Goal: Check status: Check status

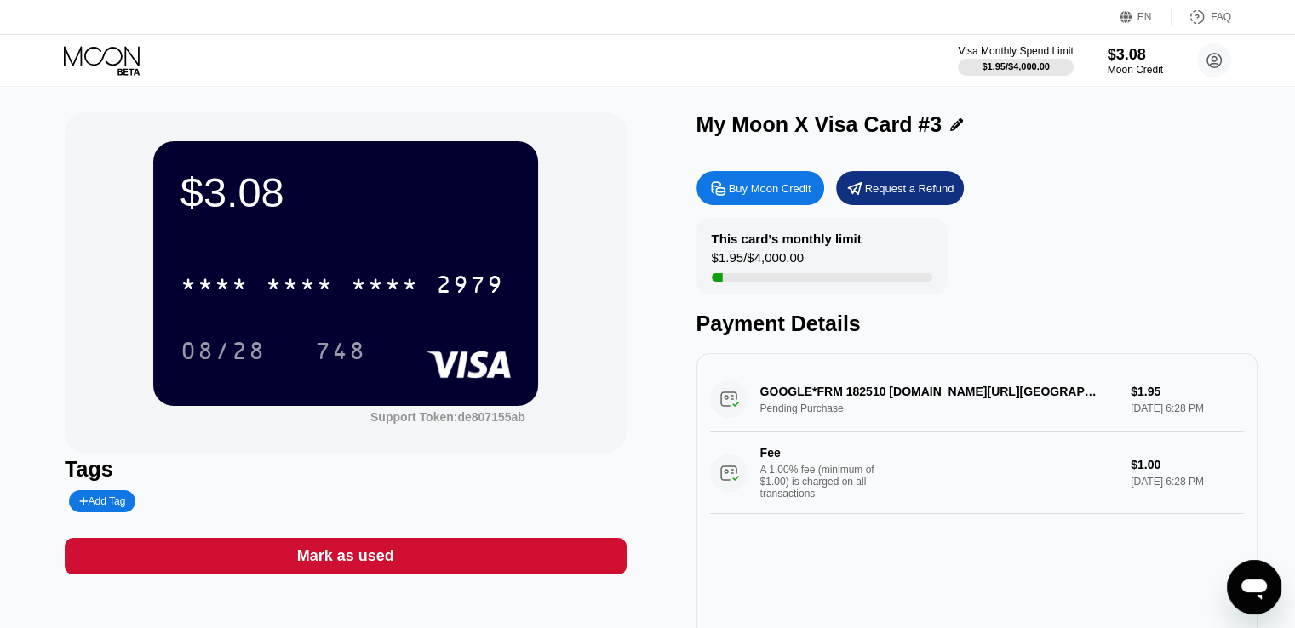
click at [112, 64] on icon at bounding box center [102, 56] width 76 height 20
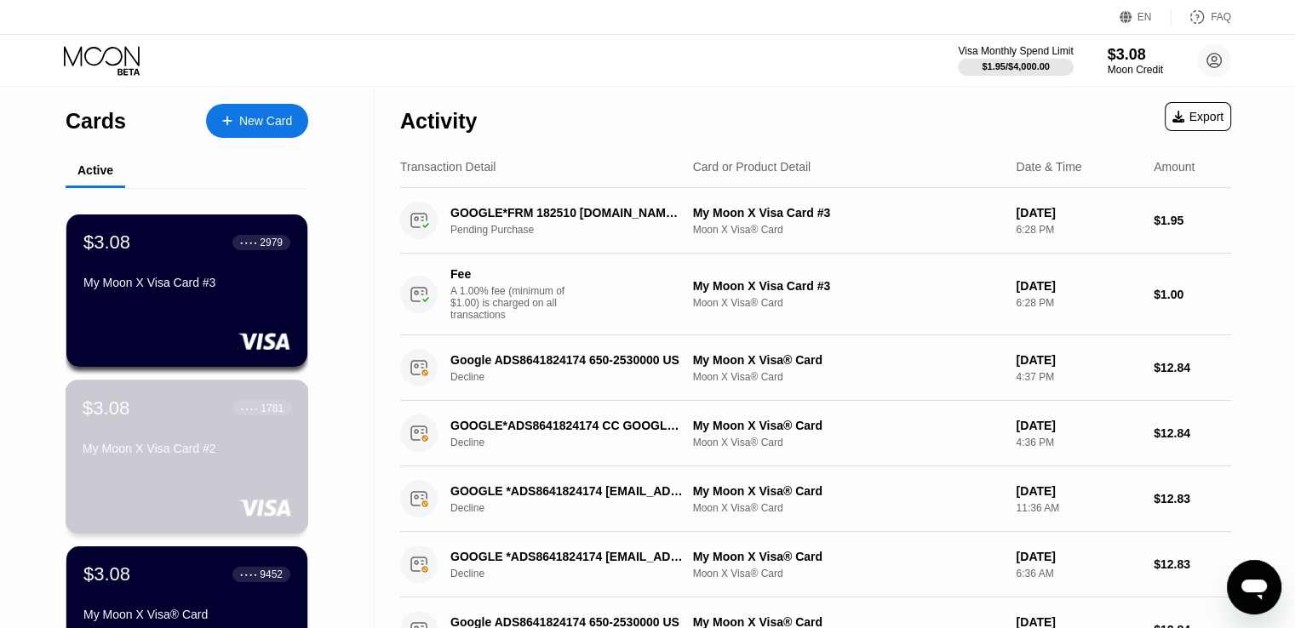
click at [160, 462] on div "My Moon X Visa Card #2" at bounding box center [187, 452] width 209 height 20
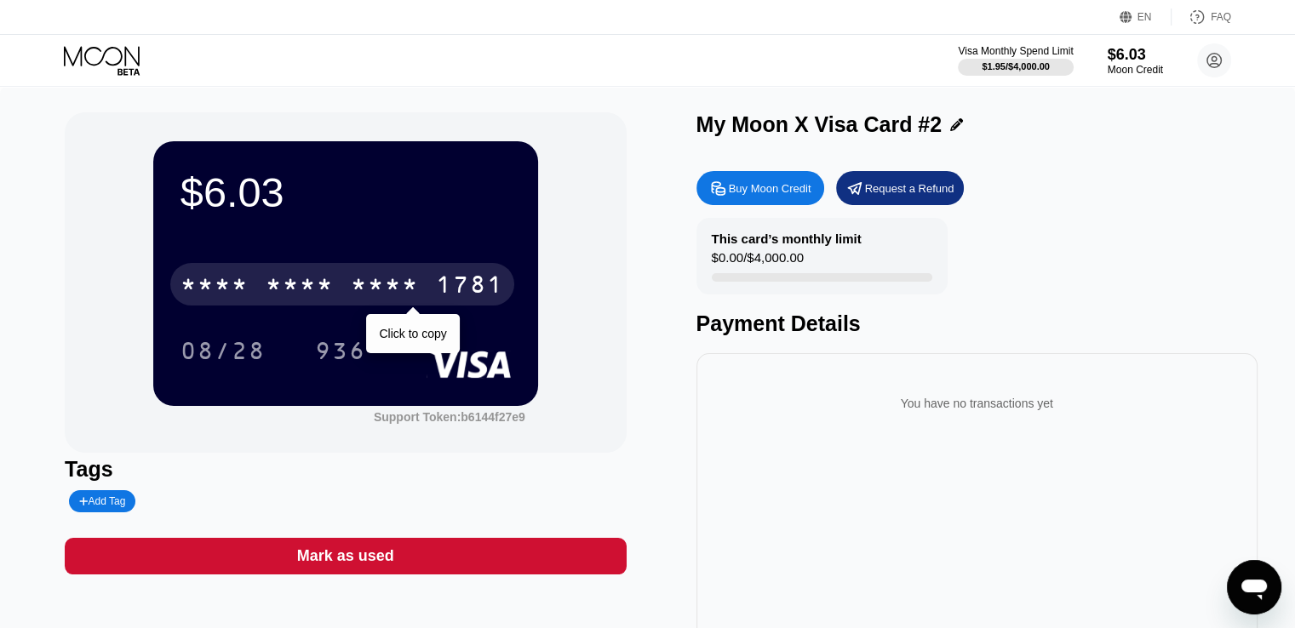
click at [477, 296] on div "1781" at bounding box center [470, 286] width 68 height 27
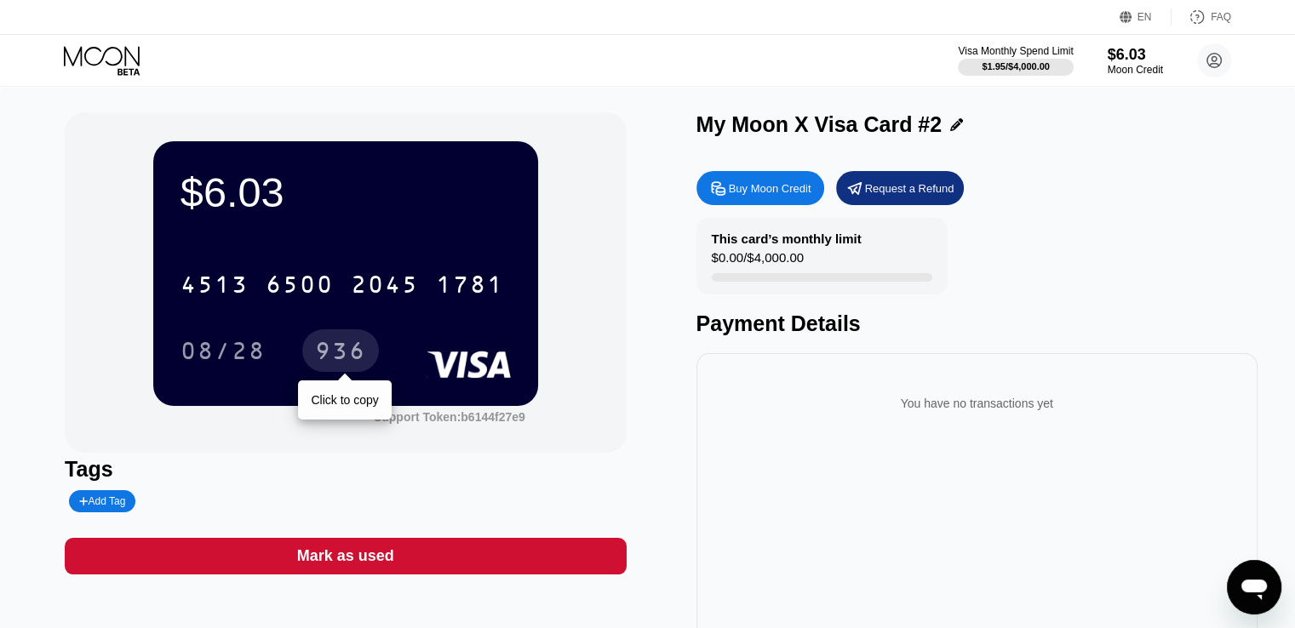
click at [331, 359] on div "936" at bounding box center [340, 353] width 51 height 27
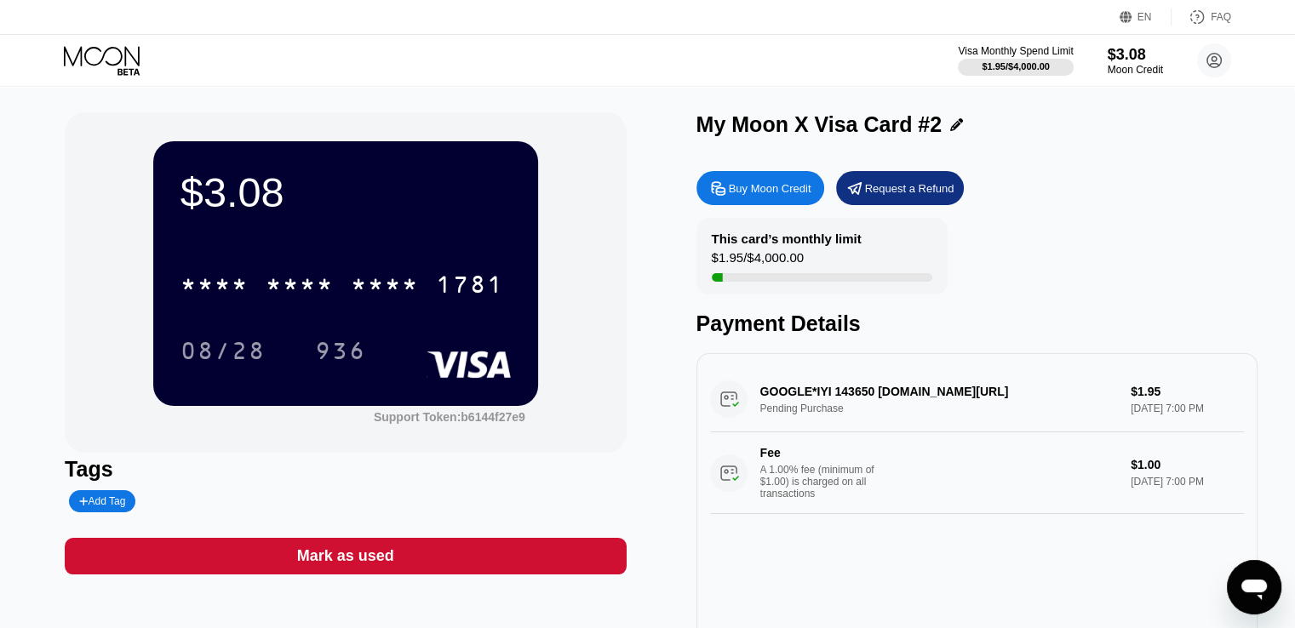
click at [131, 59] on icon at bounding box center [103, 61] width 79 height 30
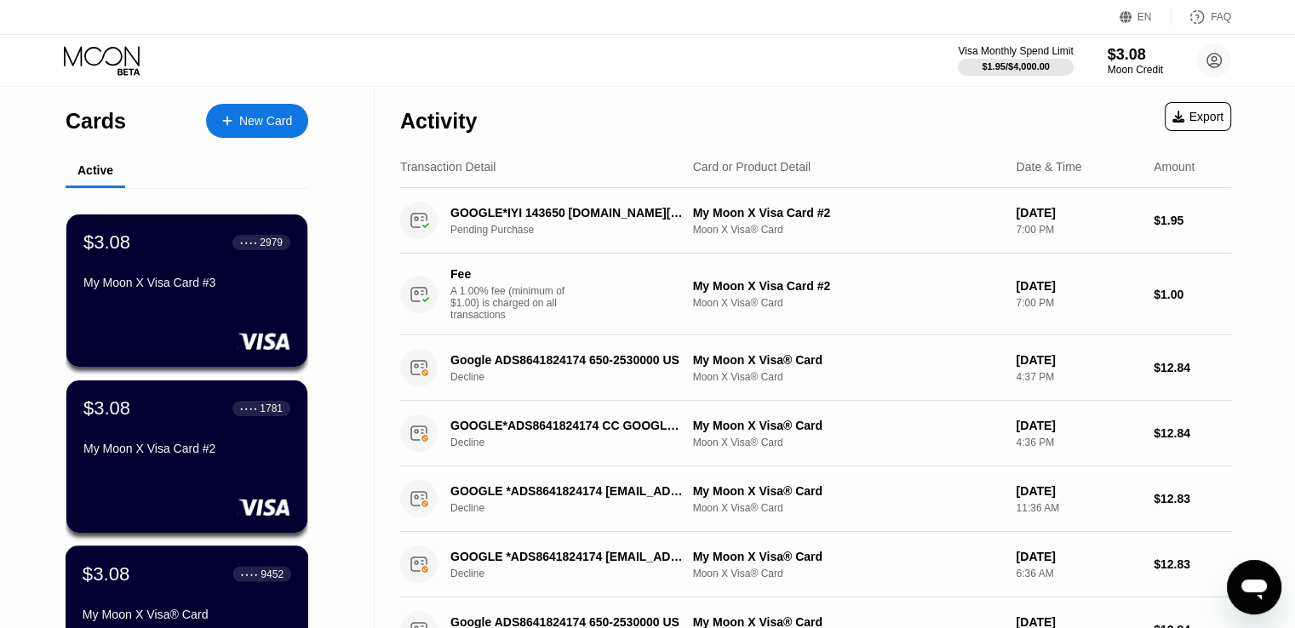
click at [157, 606] on div "$3.08 ● ● ● ● 9452 My Moon X Visa® Card" at bounding box center [187, 596] width 209 height 66
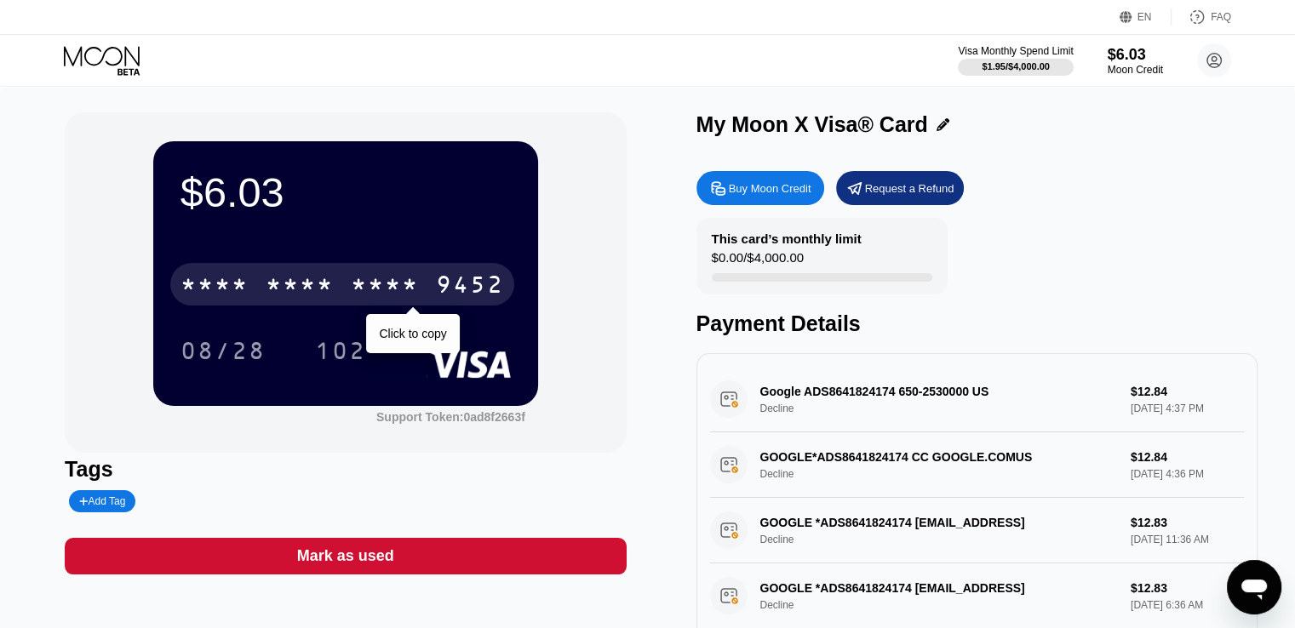
click at [458, 298] on div "9452" at bounding box center [470, 286] width 68 height 27
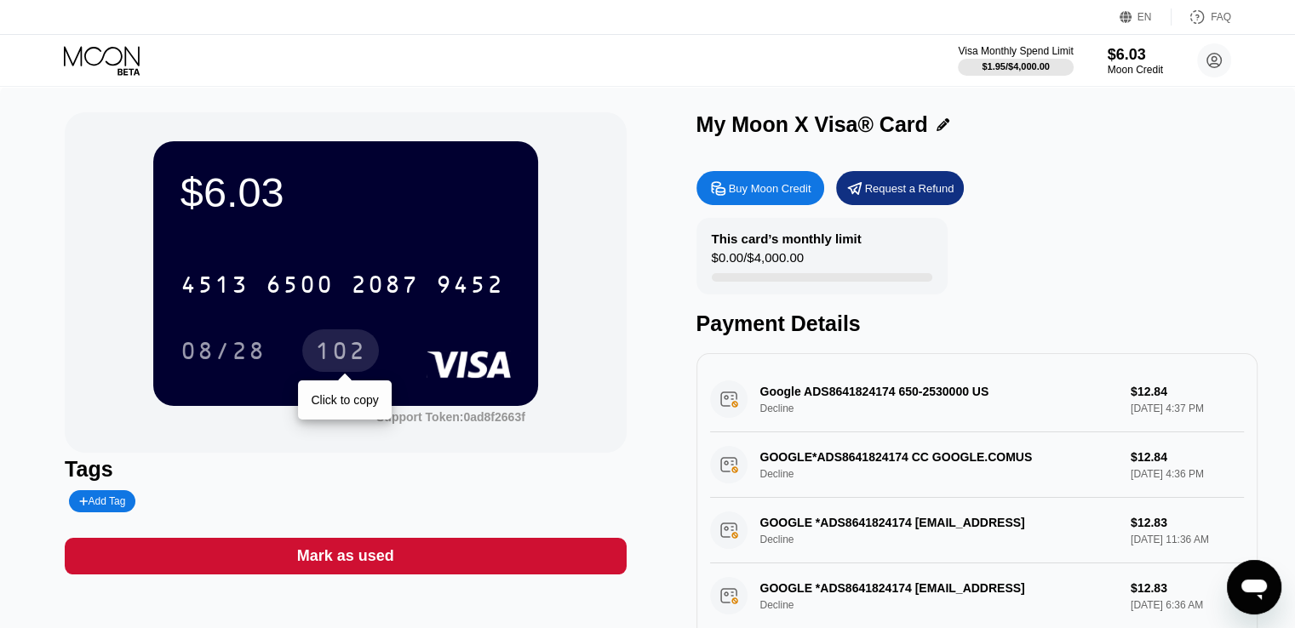
click at [341, 348] on div "102" at bounding box center [340, 353] width 51 height 27
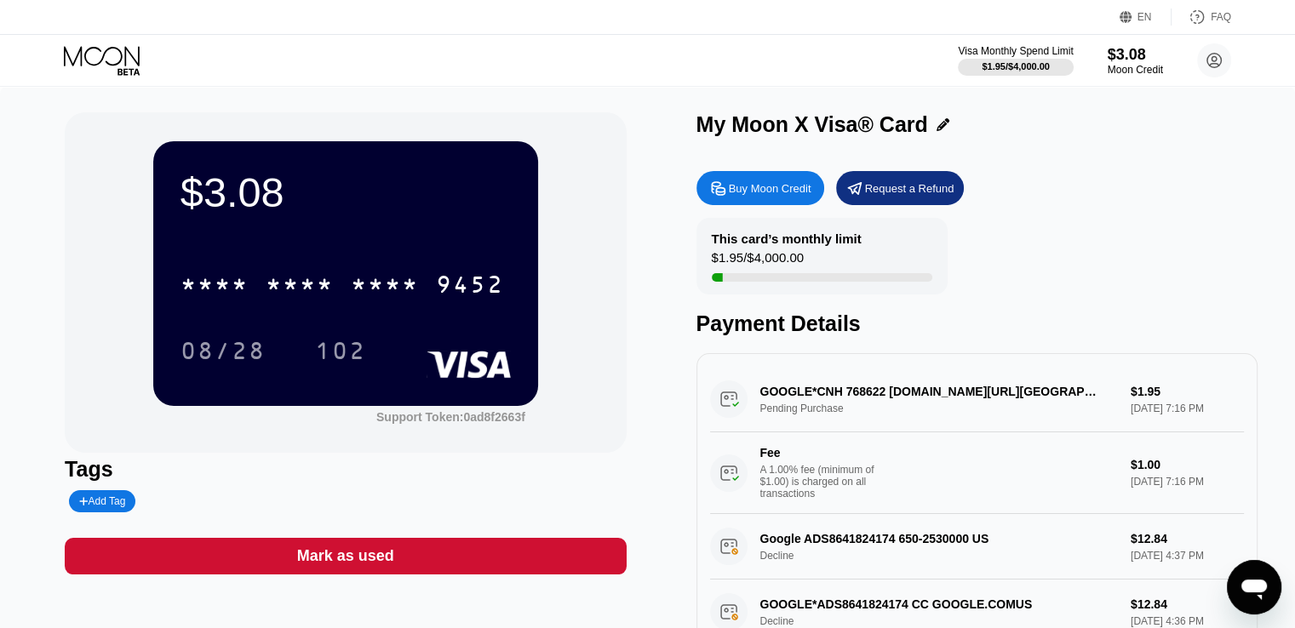
click at [95, 43] on div "Visa Monthly Spend Limit $1.95 / $4,000.00 $3.08 Moon Credit Jone Bike opalcarl…" at bounding box center [647, 60] width 1295 height 51
click at [111, 59] on icon at bounding box center [103, 61] width 79 height 30
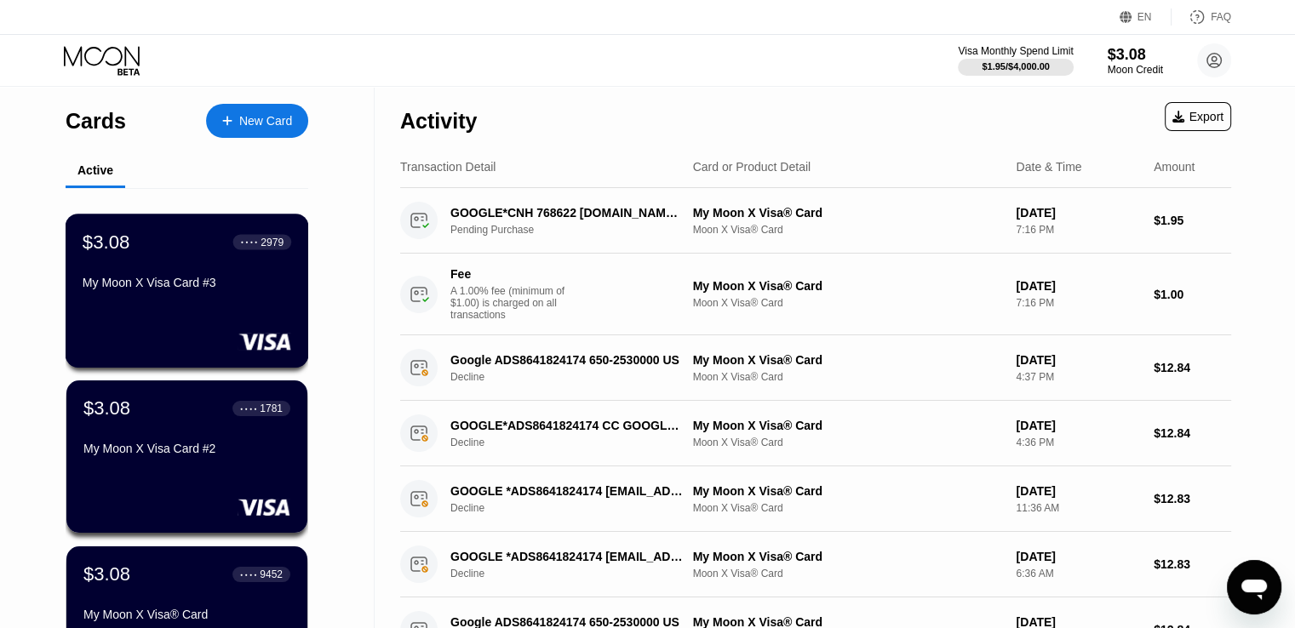
click at [204, 310] on div "$3.08 ● ● ● ● 2979 My Moon X Visa Card #3" at bounding box center [188, 291] width 244 height 154
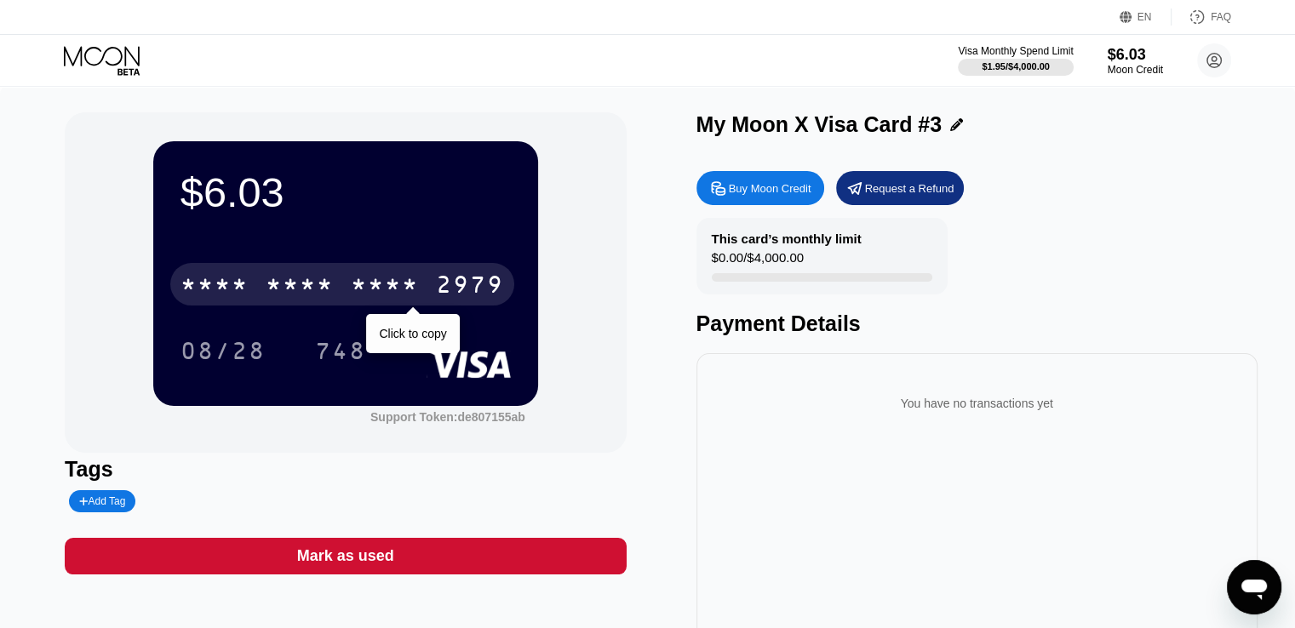
click at [448, 284] on div "2979" at bounding box center [470, 286] width 68 height 27
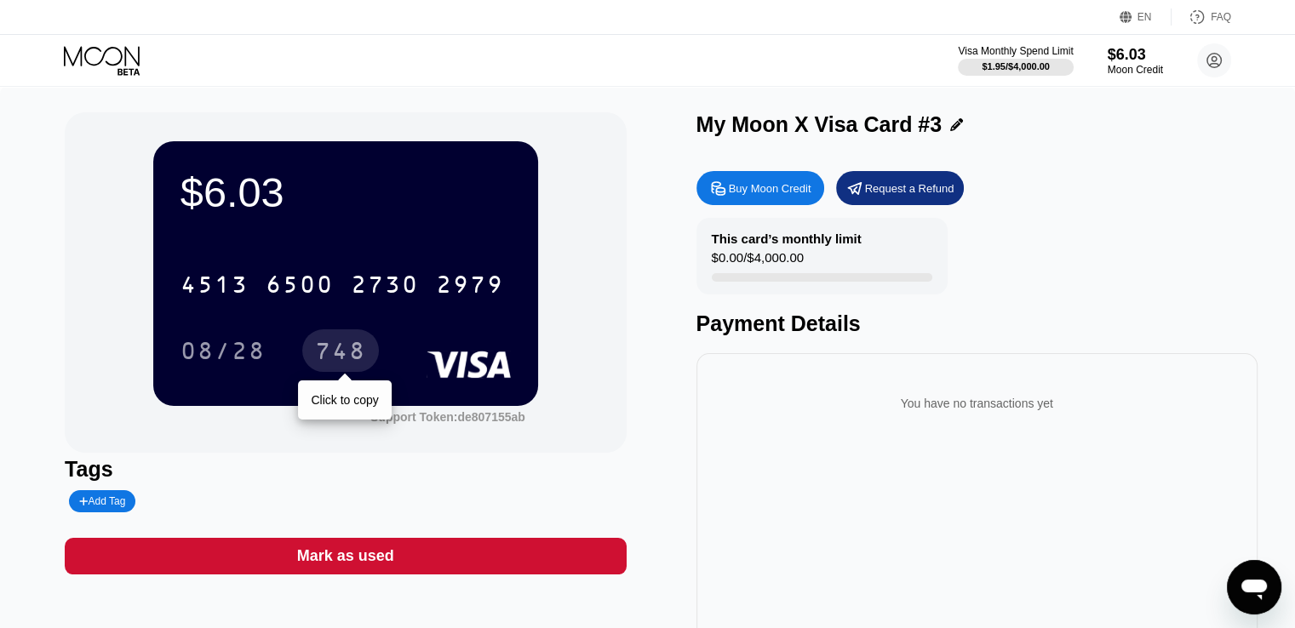
click at [347, 361] on div "748" at bounding box center [340, 353] width 51 height 27
